Goal: Book appointment/travel/reservation

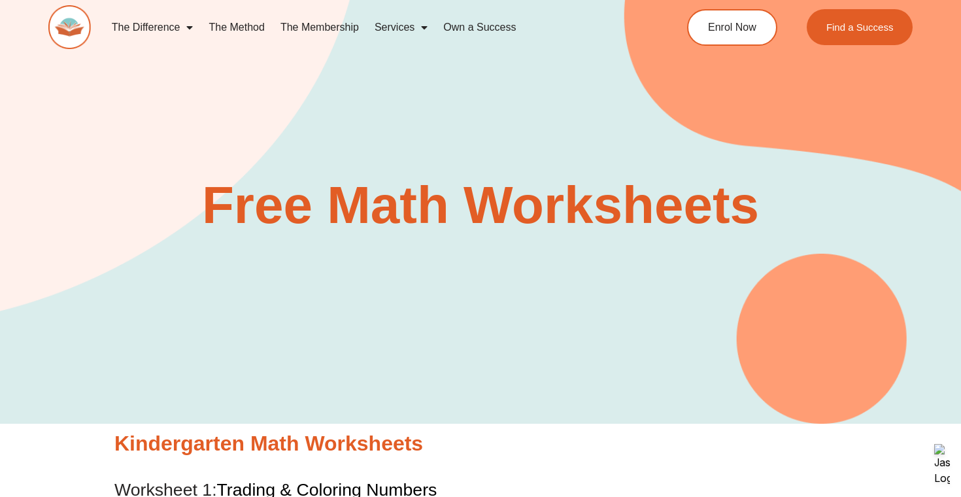
click at [306, 28] on link "The Membership" at bounding box center [320, 27] width 94 height 30
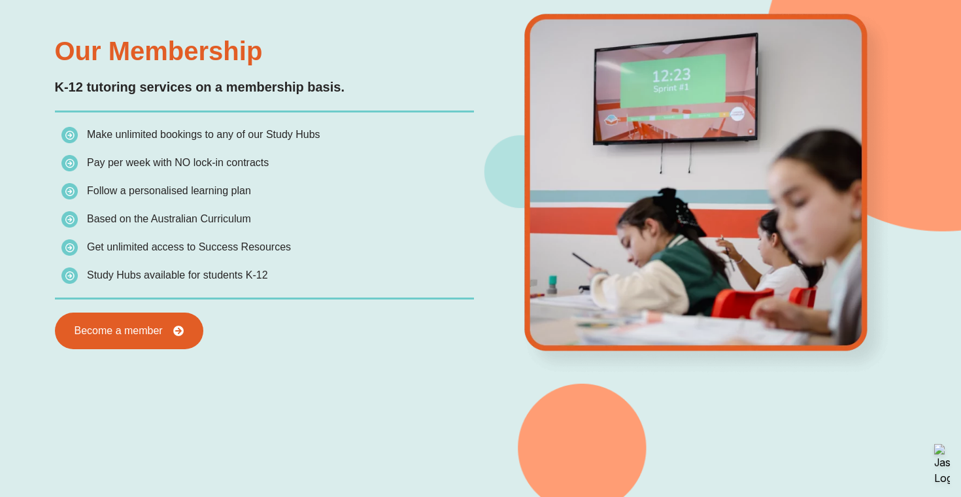
scroll to position [1236, 0]
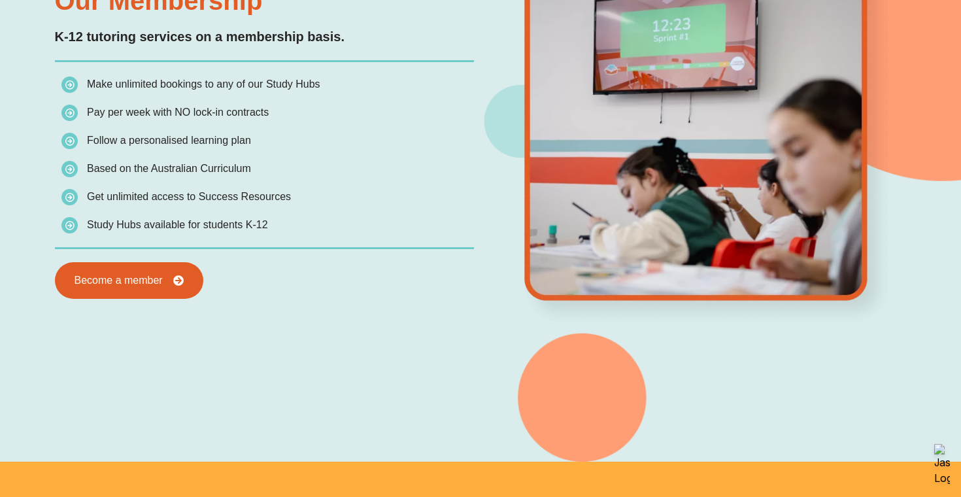
click at [131, 170] on span "Based on the Australian Curriculum" at bounding box center [169, 168] width 164 height 11
click at [96, 229] on span "Study Hubs available for students K-12" at bounding box center [177, 224] width 181 height 11
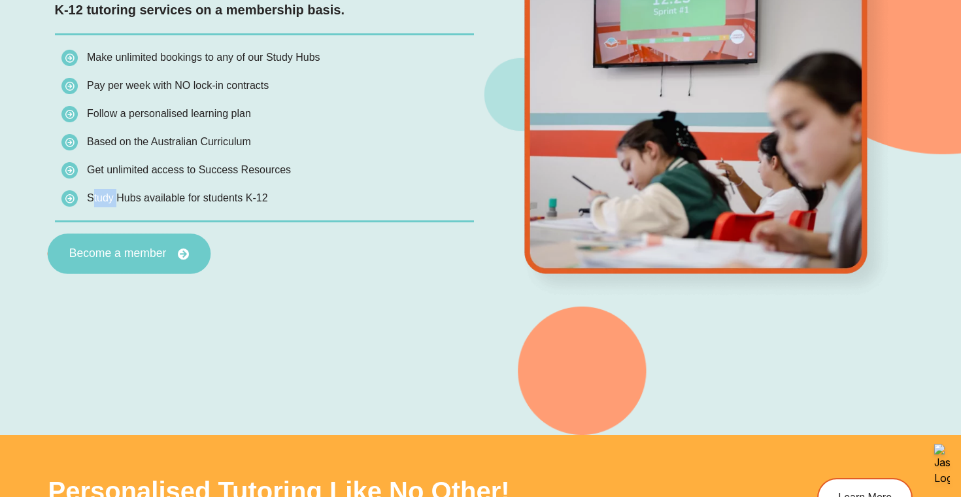
click at [94, 252] on span "Become a member" at bounding box center [117, 254] width 97 height 12
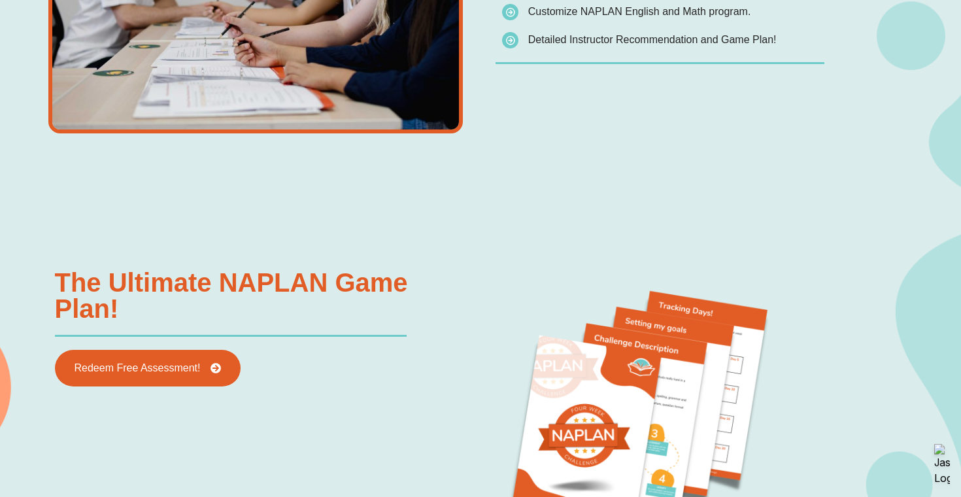
scroll to position [1220, 0]
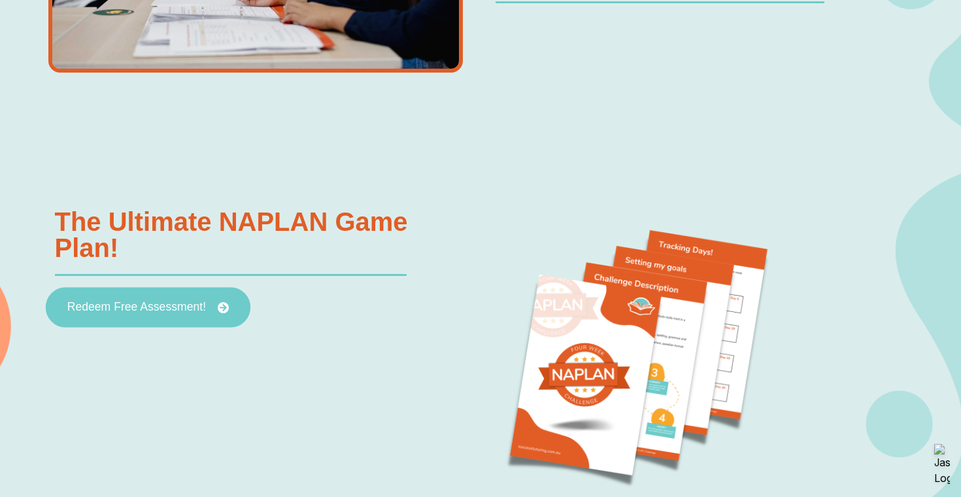
click at [101, 313] on span "Redeem Free Assessment!" at bounding box center [136, 307] width 139 height 12
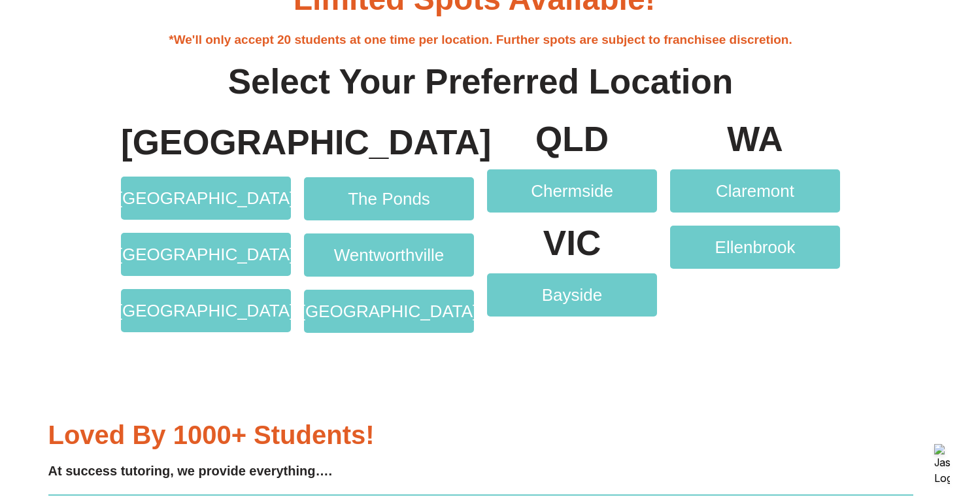
scroll to position [2518, 0]
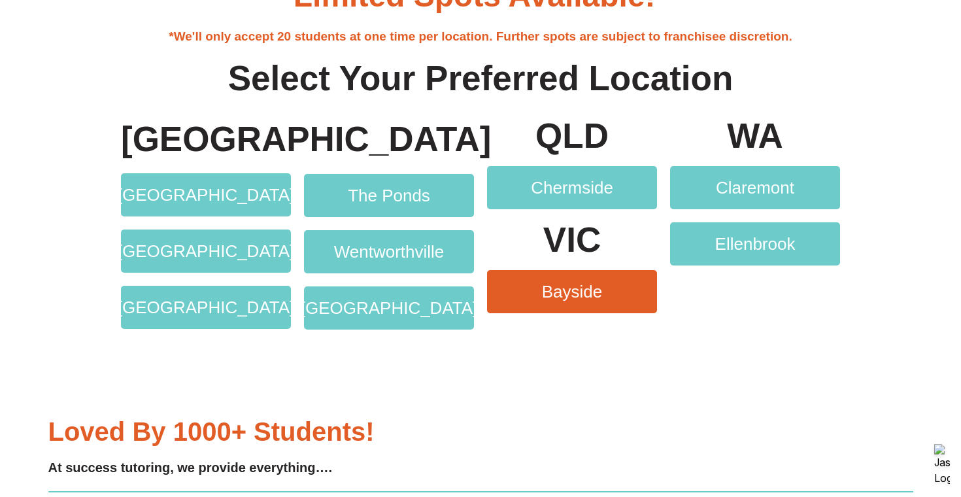
click at [539, 303] on link "Bayside" at bounding box center [572, 291] width 170 height 43
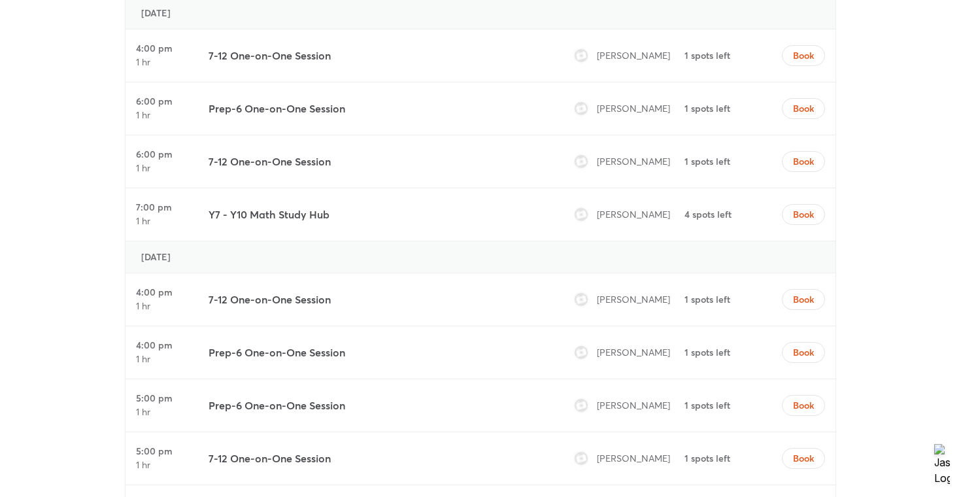
scroll to position [950, 0]
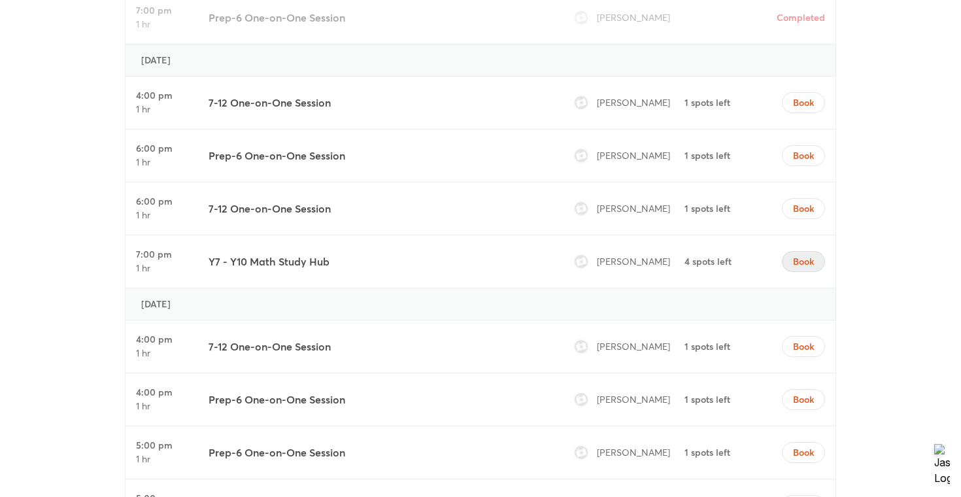
click at [806, 260] on span "Book" at bounding box center [803, 261] width 21 height 13
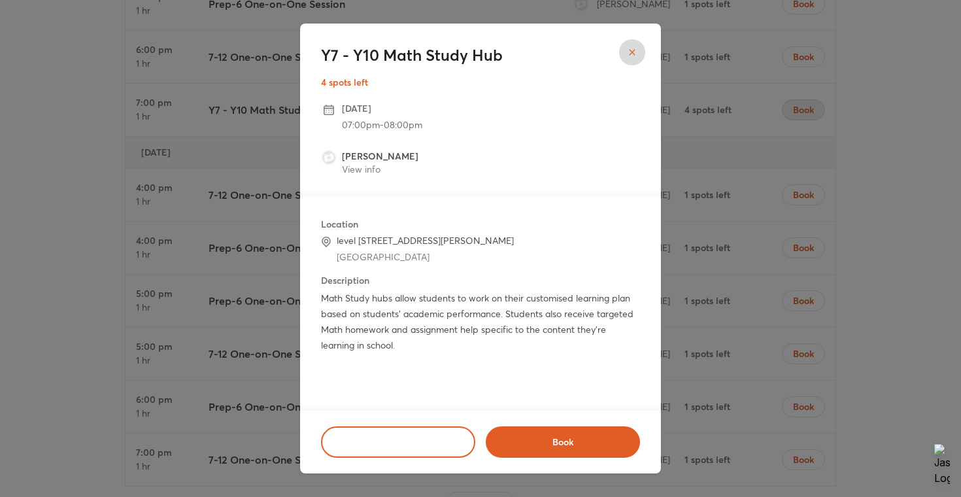
scroll to position [846, 0]
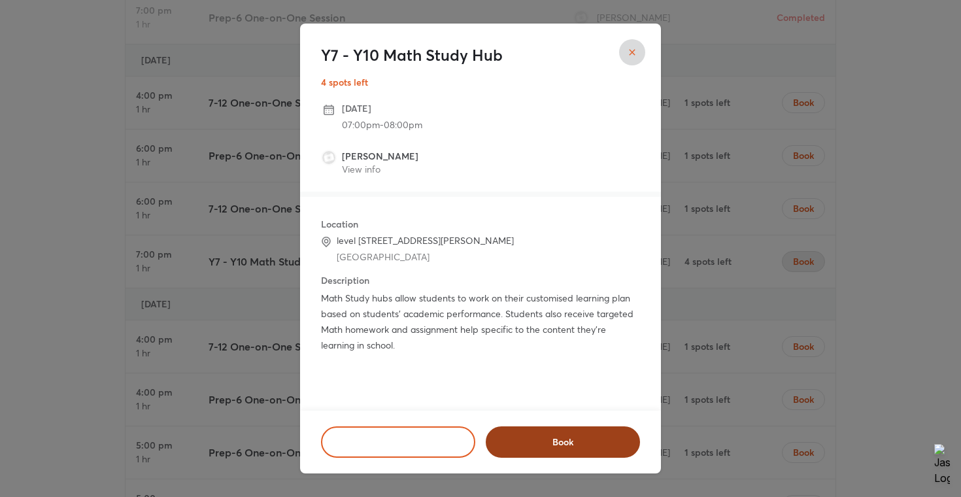
click at [521, 436] on span "Book" at bounding box center [563, 442] width 120 height 13
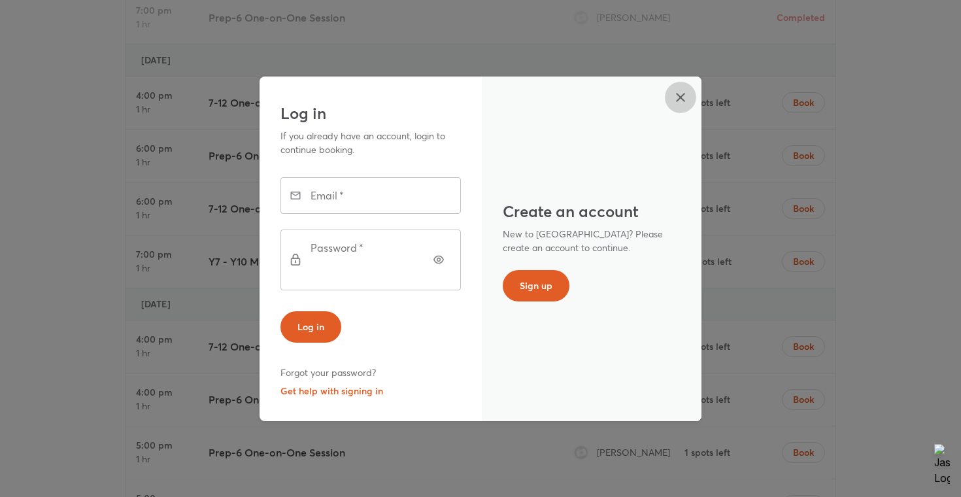
click at [685, 105] on icon "button" at bounding box center [681, 98] width 16 height 16
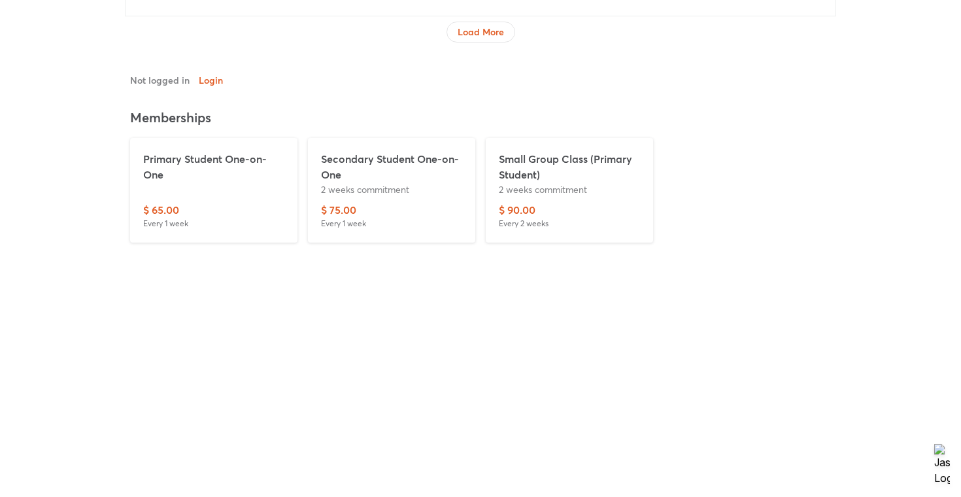
scroll to position [1474, 0]
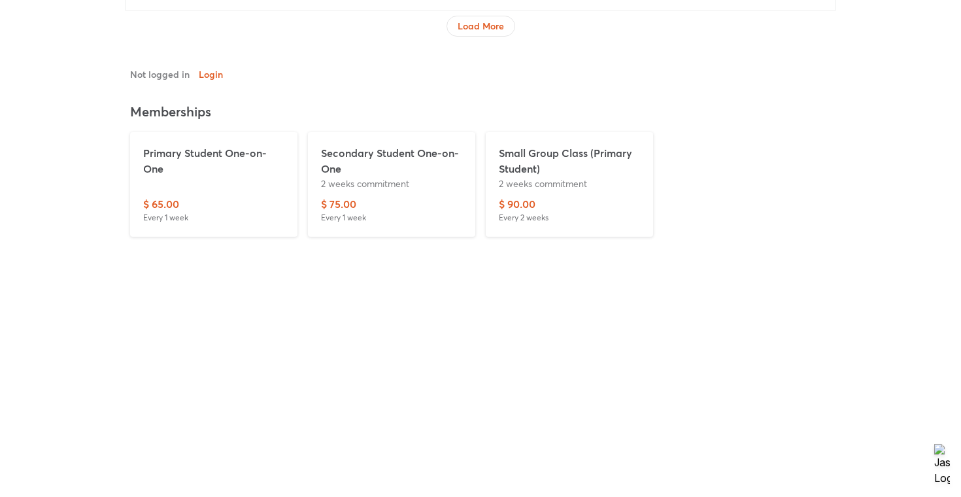
click at [521, 163] on p "Small Group Class (Primary Student)" at bounding box center [569, 160] width 141 height 31
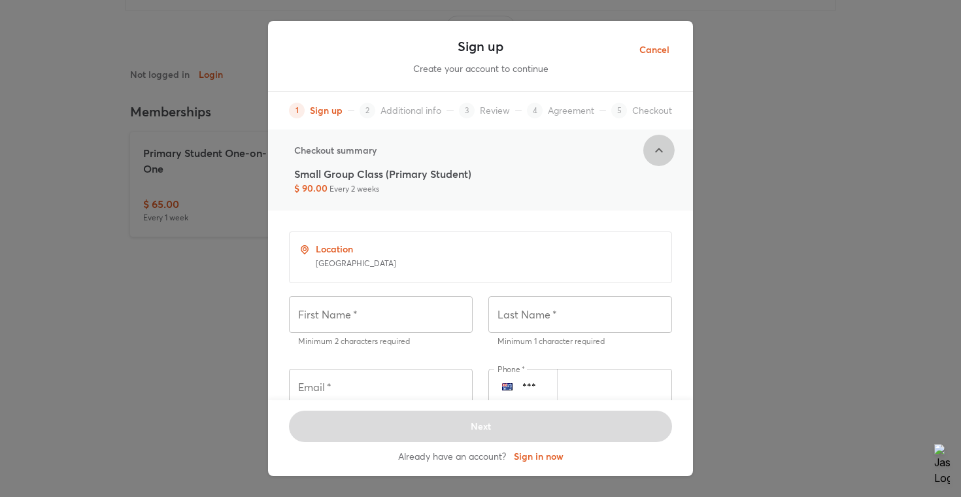
click at [664, 154] on icon at bounding box center [659, 151] width 16 height 16
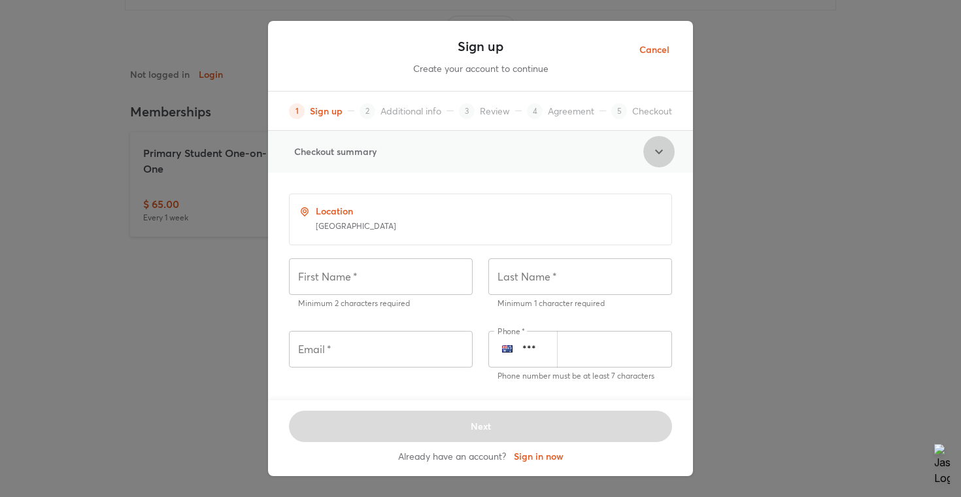
click at [664, 154] on icon at bounding box center [659, 152] width 16 height 16
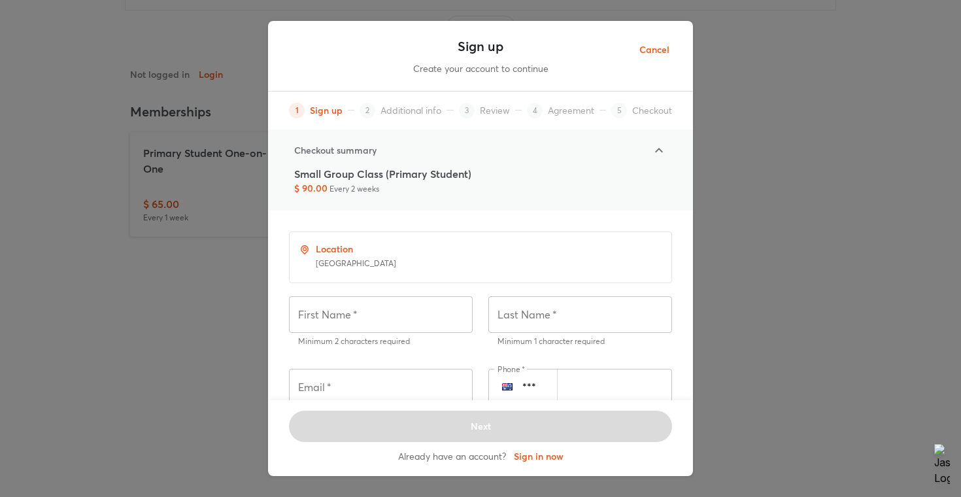
click at [660, 50] on span "Cancel" at bounding box center [655, 50] width 30 height 16
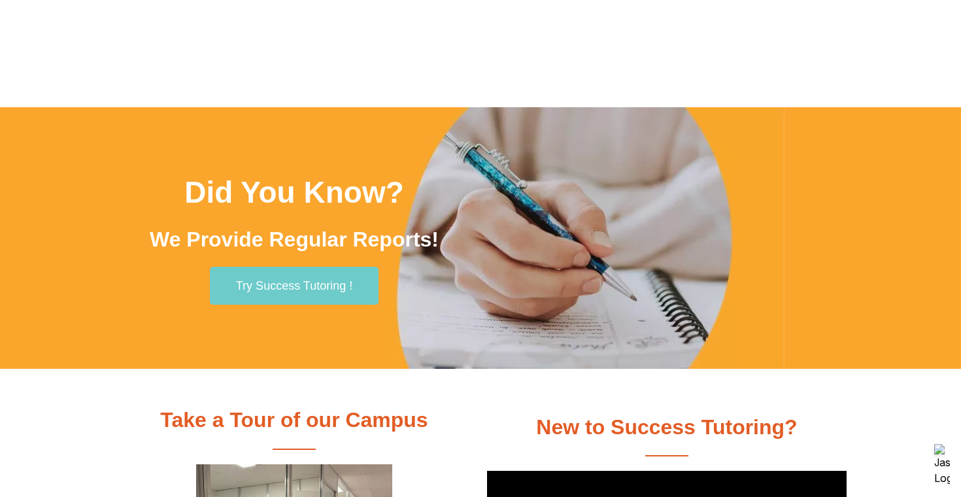
scroll to position [2025, 0]
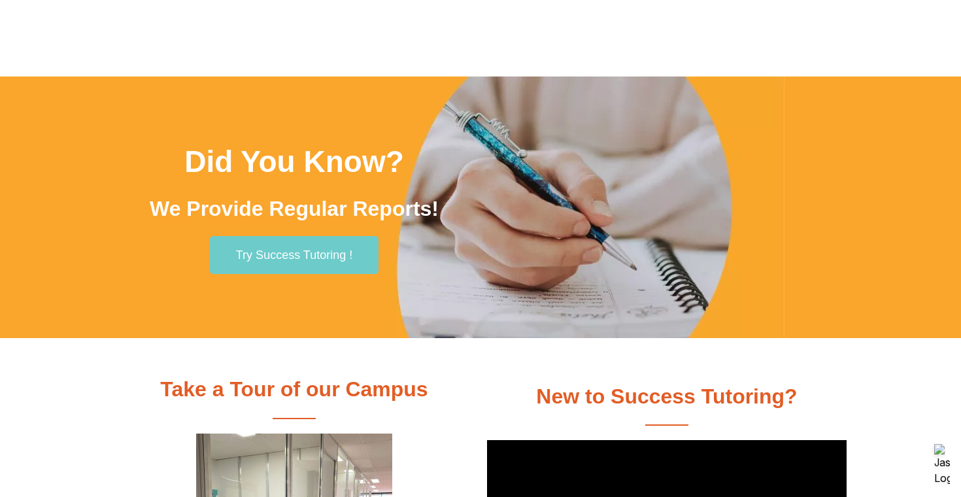
click at [305, 251] on span "Try Success Tutoring !" at bounding box center [294, 255] width 116 height 12
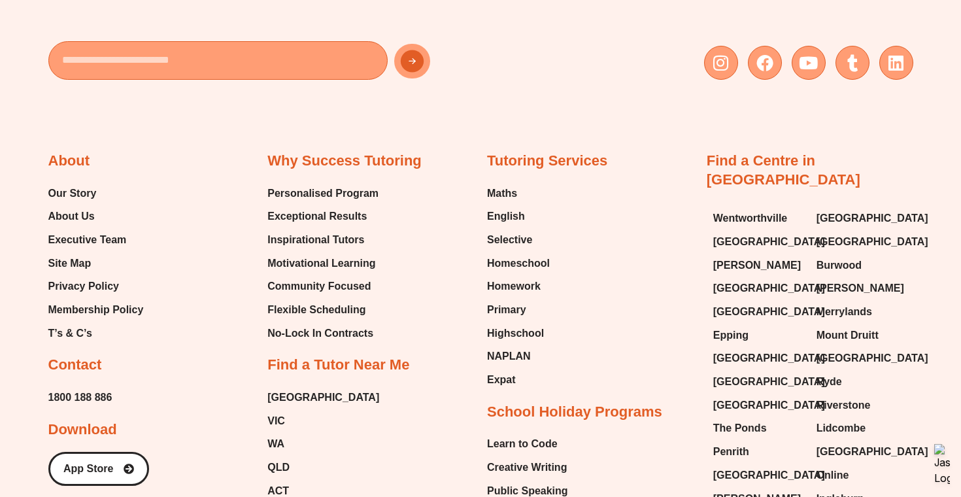
scroll to position [4956, 0]
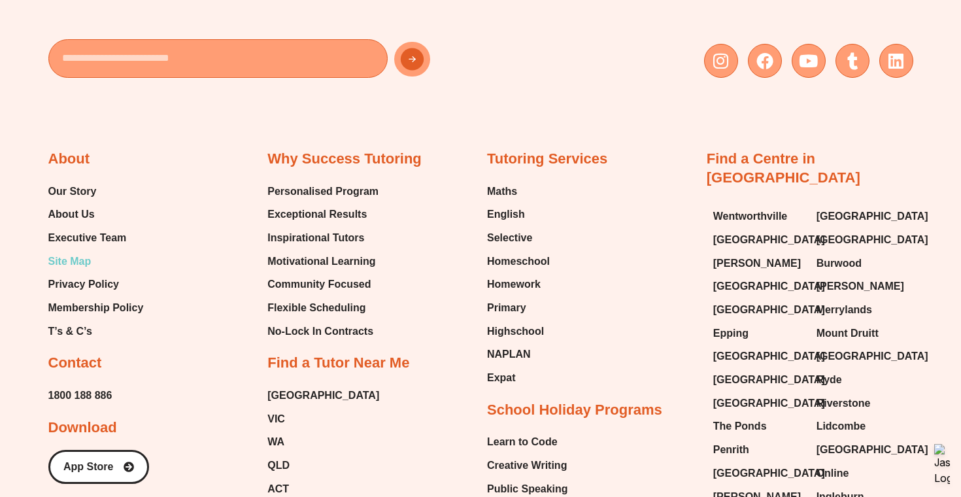
click at [73, 255] on span "Site Map" at bounding box center [69, 262] width 43 height 20
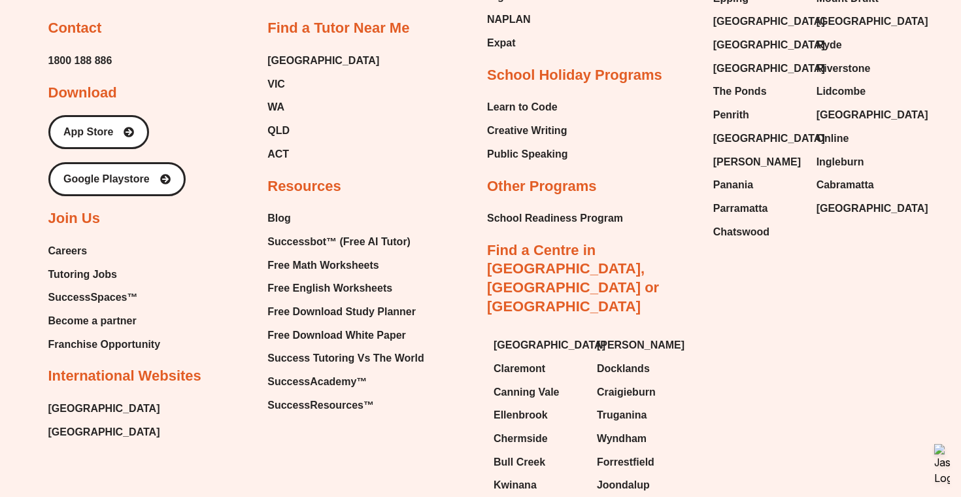
click at [58, 244] on span "Careers" at bounding box center [67, 251] width 39 height 20
